Goal: Information Seeking & Learning: Learn about a topic

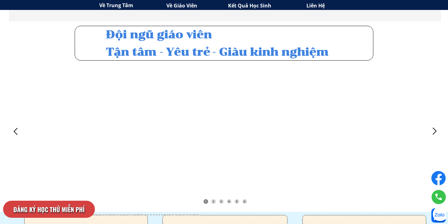
scroll to position [1479, 0]
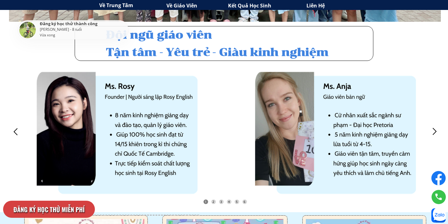
click at [436, 130] on div at bounding box center [434, 132] width 10 height 10
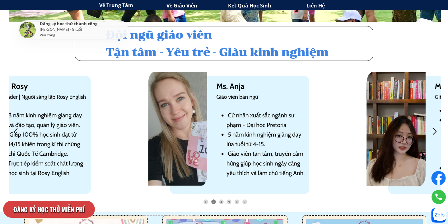
click at [436, 130] on div at bounding box center [434, 132] width 10 height 10
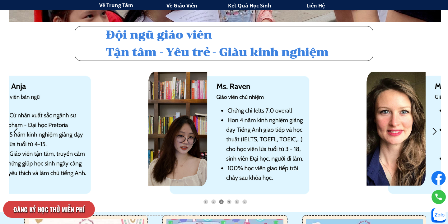
click at [436, 130] on div at bounding box center [434, 132] width 10 height 10
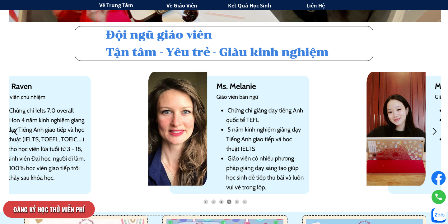
click at [436, 130] on div at bounding box center [434, 132] width 10 height 10
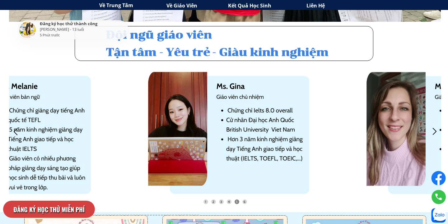
click at [436, 130] on div at bounding box center [434, 132] width 10 height 10
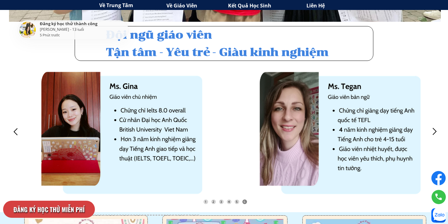
click at [436, 130] on div at bounding box center [434, 132] width 10 height 10
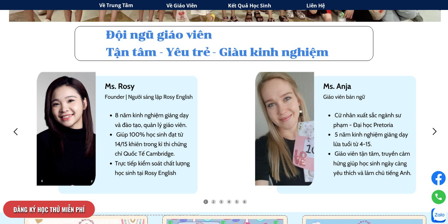
click at [202, 55] on h3 "Đội ngũ giáo viên Tận tâm - Yêu trẻ - Giàu kinh nghiệm" at bounding box center [236, 43] width 260 height 35
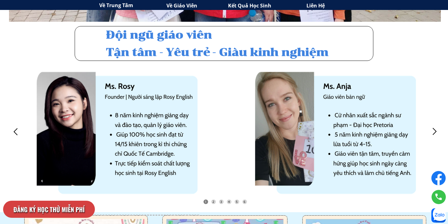
click at [436, 132] on div at bounding box center [434, 132] width 10 height 10
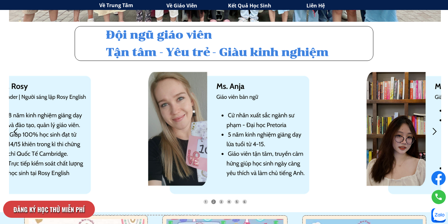
click at [436, 132] on div at bounding box center [434, 132] width 10 height 10
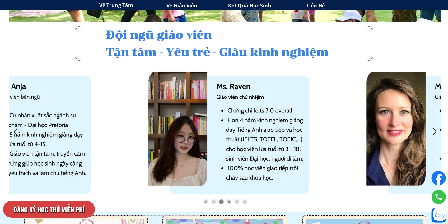
click at [436, 132] on div at bounding box center [434, 132] width 10 height 10
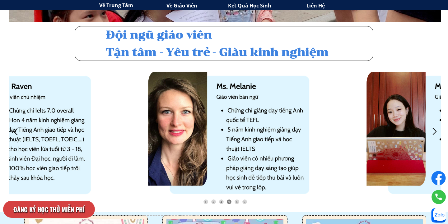
click at [436, 132] on div at bounding box center [434, 132] width 10 height 10
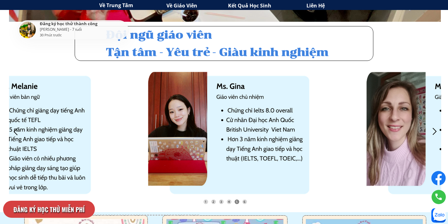
click at [436, 132] on div at bounding box center [434, 132] width 10 height 10
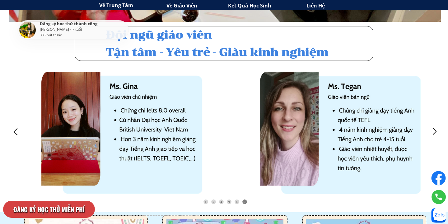
click at [436, 132] on div at bounding box center [434, 132] width 10 height 10
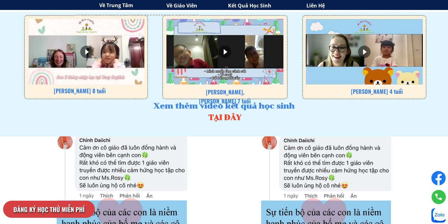
scroll to position [1675, 0]
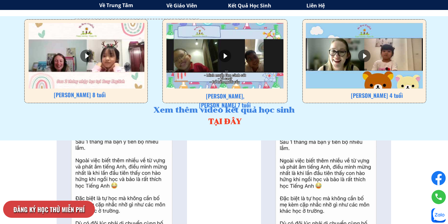
click at [230, 124] on h3 "TẠI ĐÂY" at bounding box center [225, 122] width 65 height 12
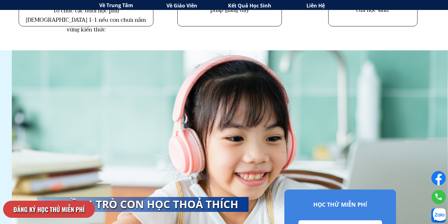
scroll to position [2189, 0]
